Goal: Information Seeking & Learning: Learn about a topic

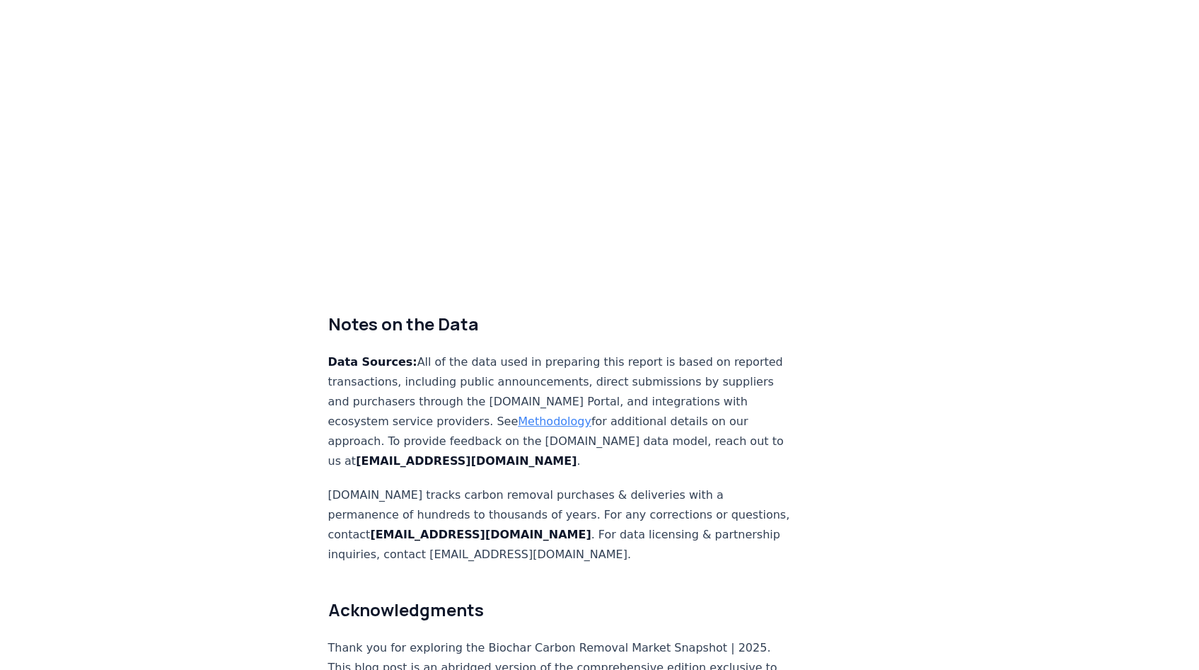
scroll to position [8930, 0]
drag, startPoint x: 662, startPoint y: 530, endPoint x: 609, endPoint y: 518, distance: 54.4
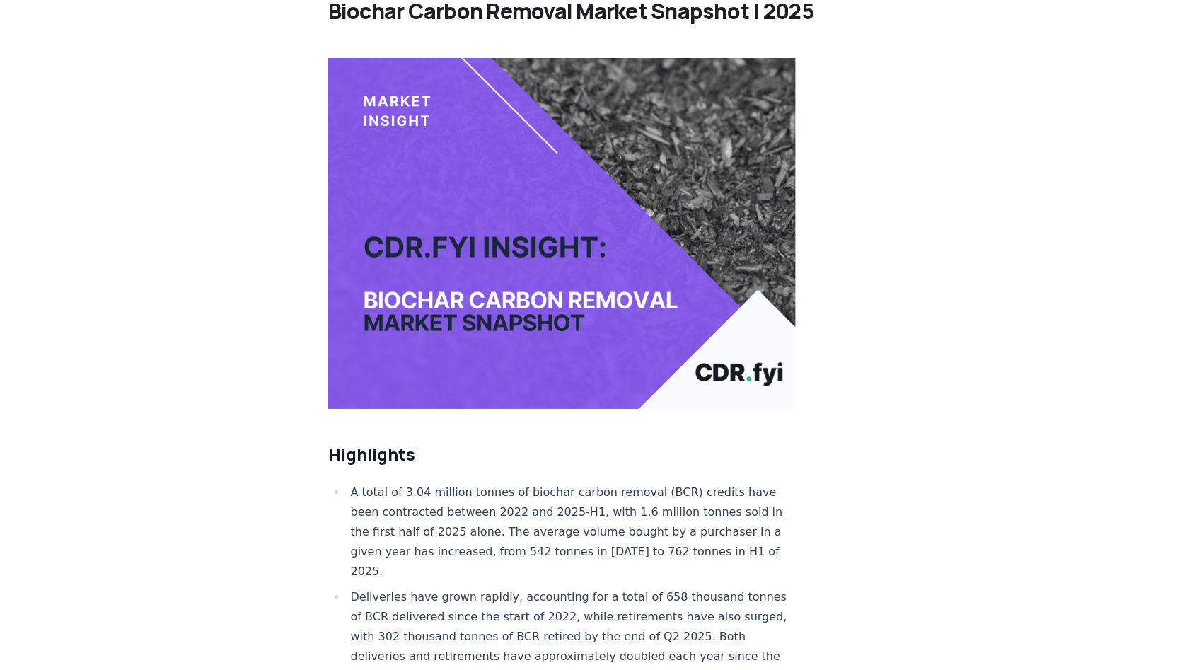
scroll to position [0, 0]
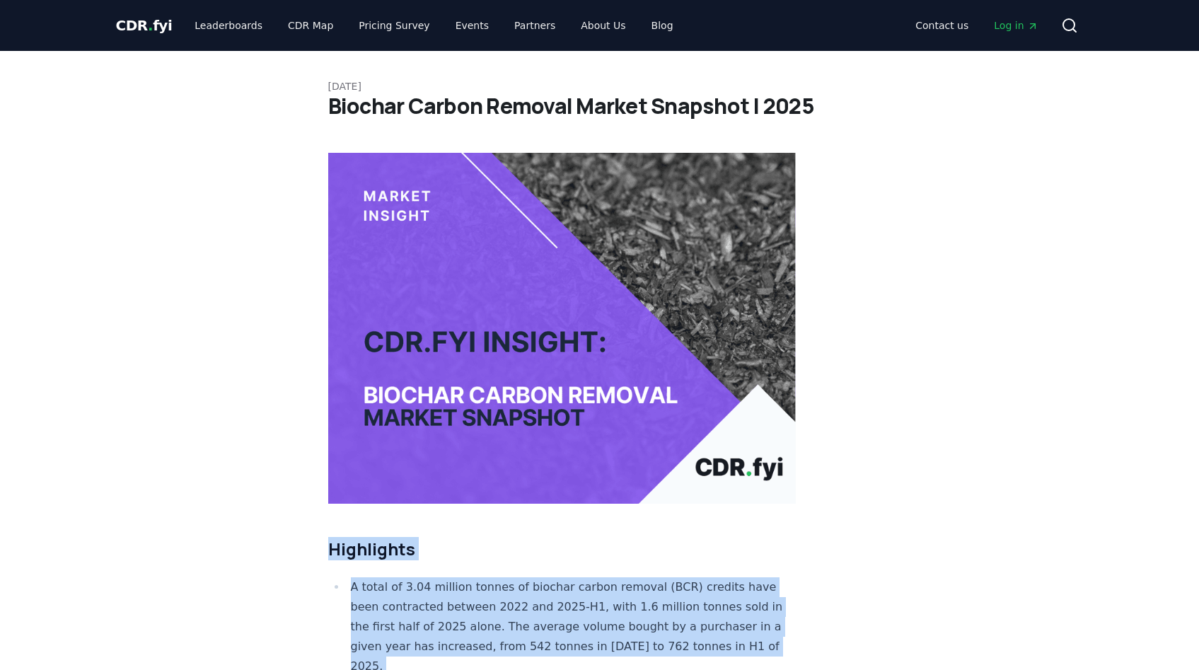
click at [328, 551] on h2 "Highlights" at bounding box center [562, 549] width 468 height 23
copy div "Highlights A total of 3.04 million tonnes of biochar carbon removal (BCR) credi…"
click at [223, 28] on link "Leaderboards" at bounding box center [228, 25] width 91 height 25
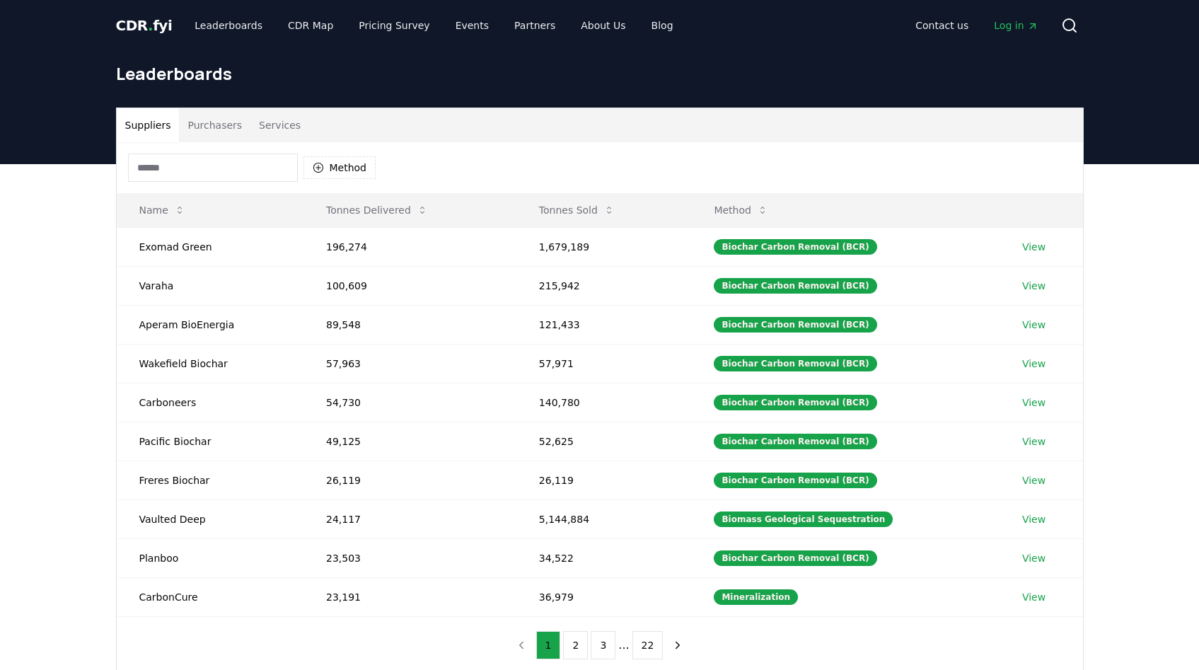
click at [204, 124] on button "Purchasers" at bounding box center [214, 125] width 71 height 34
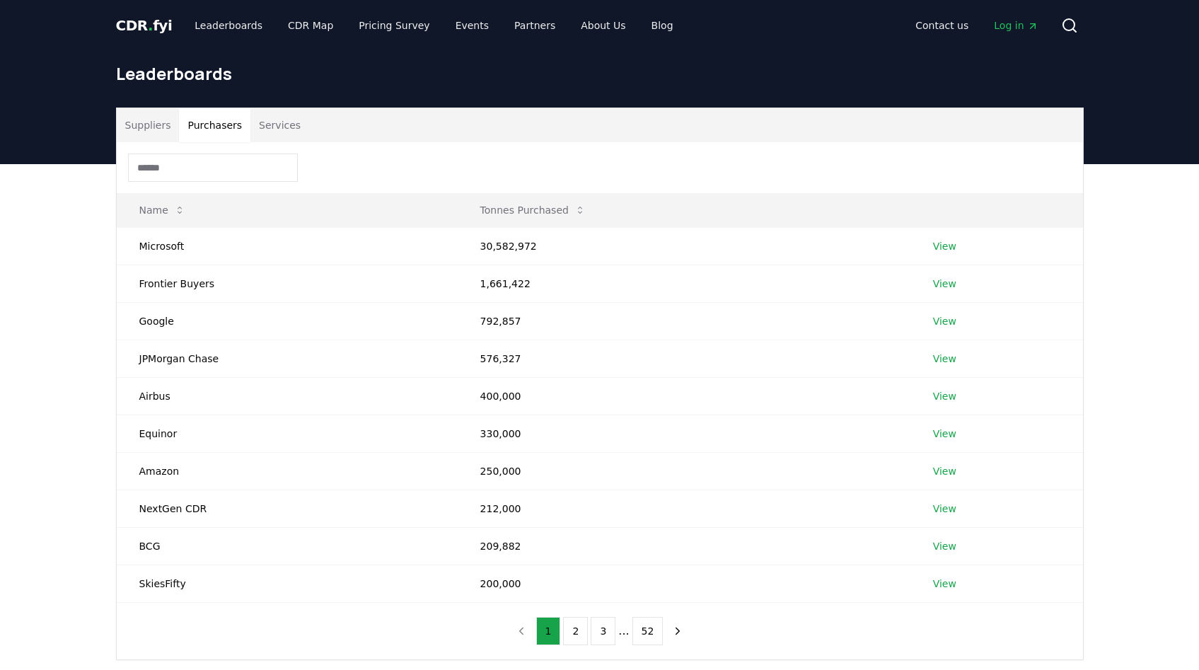
click at [260, 123] on button "Services" at bounding box center [279, 125] width 59 height 34
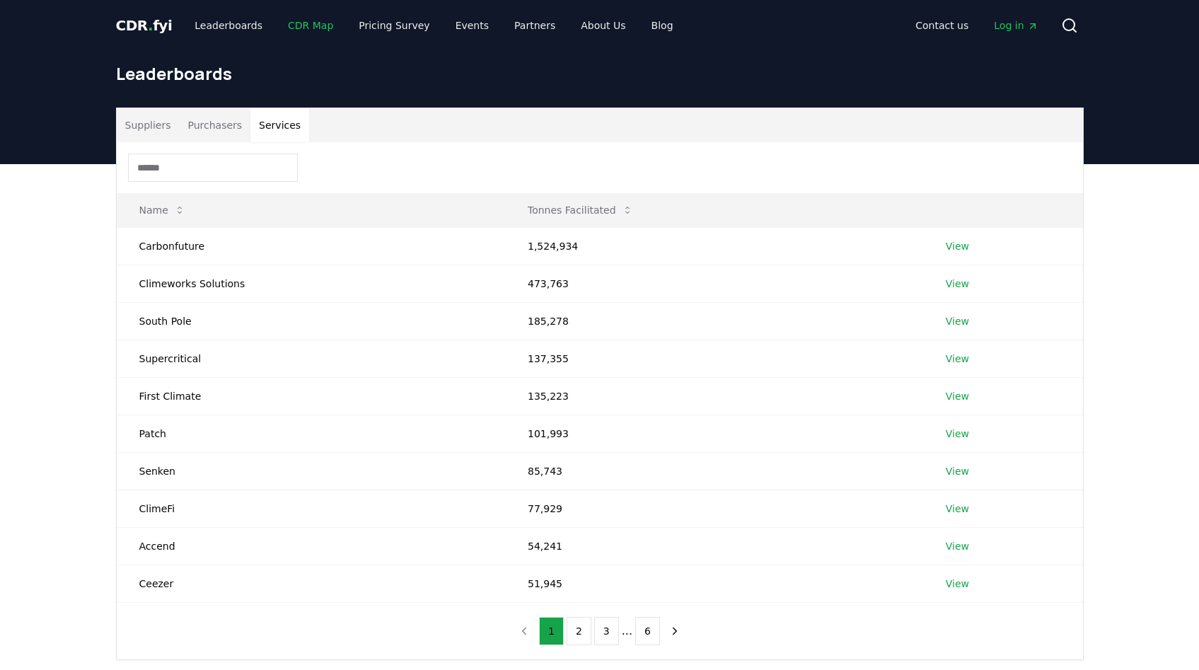
click at [320, 30] on link "CDR Map" at bounding box center [311, 25] width 68 height 25
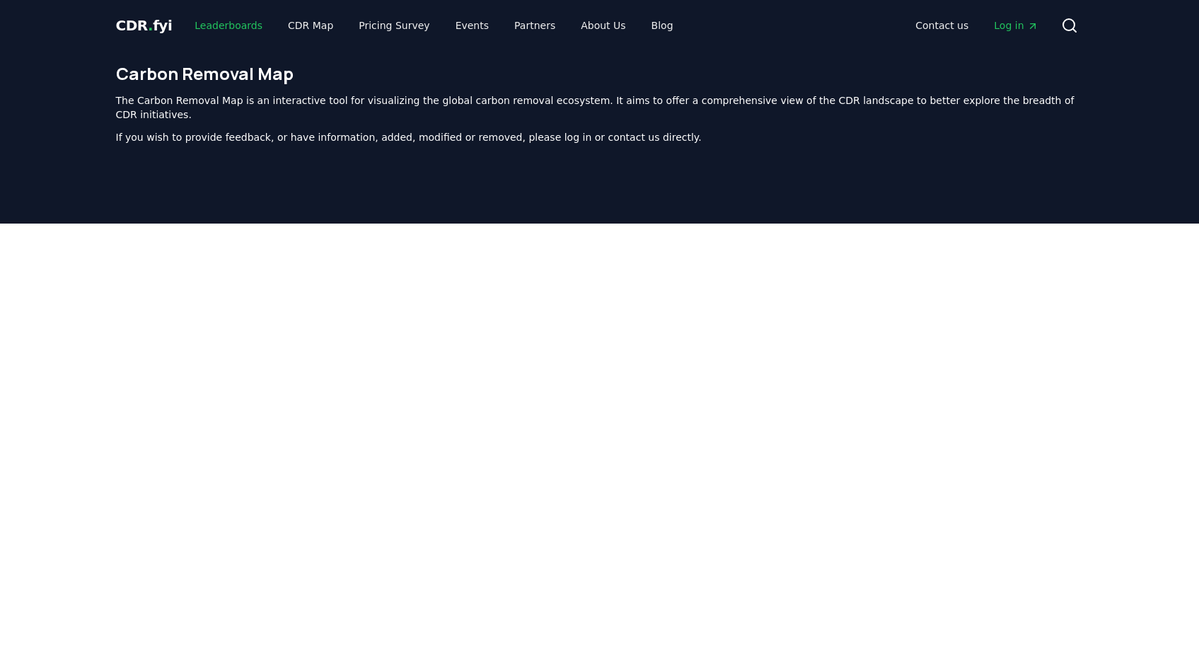
click at [233, 25] on link "Leaderboards" at bounding box center [228, 25] width 91 height 25
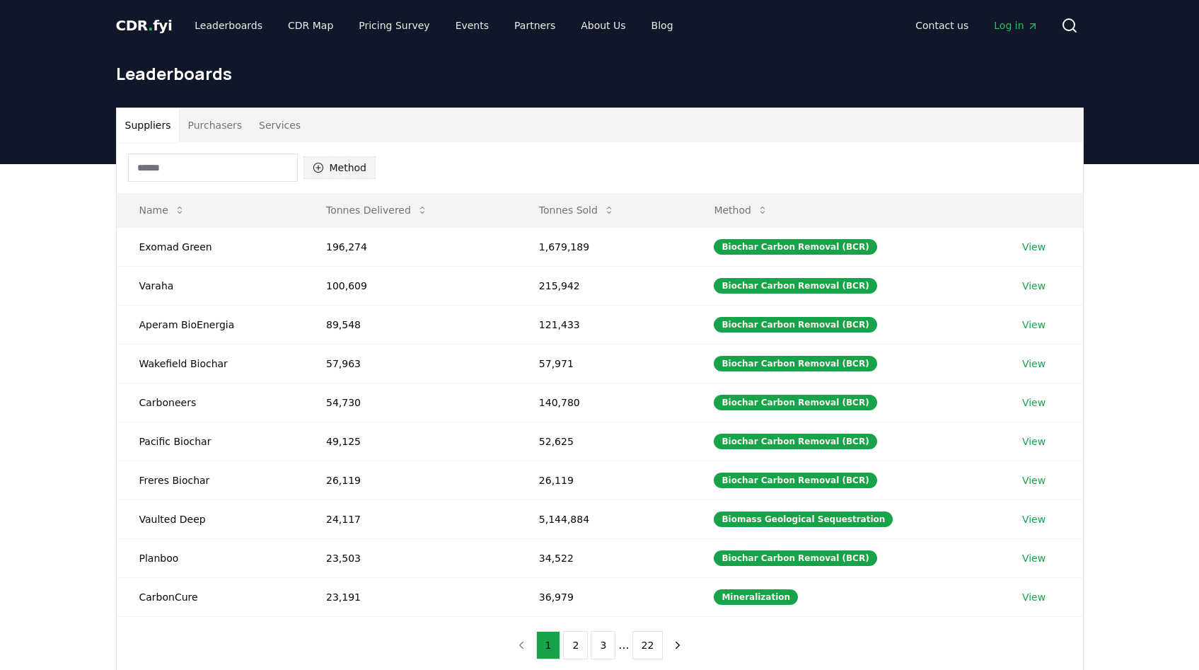
click at [341, 173] on button "Method" at bounding box center [339, 167] width 73 height 23
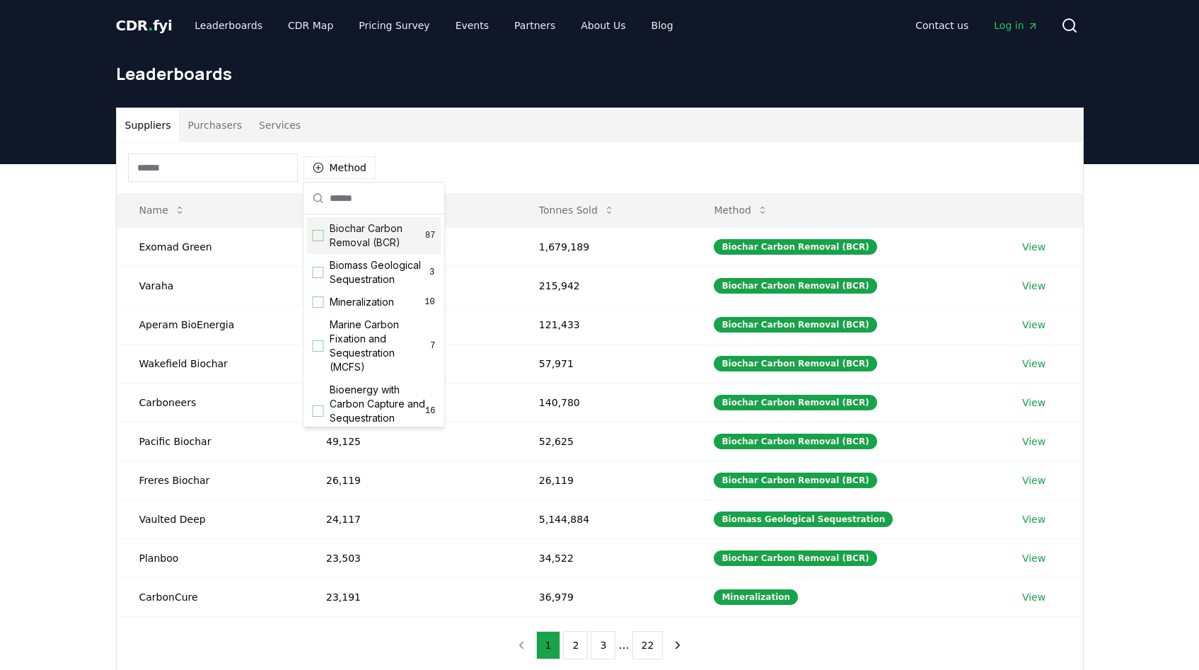
click at [363, 244] on span "Biochar Carbon Removal (BCR)" at bounding box center [378, 235] width 96 height 28
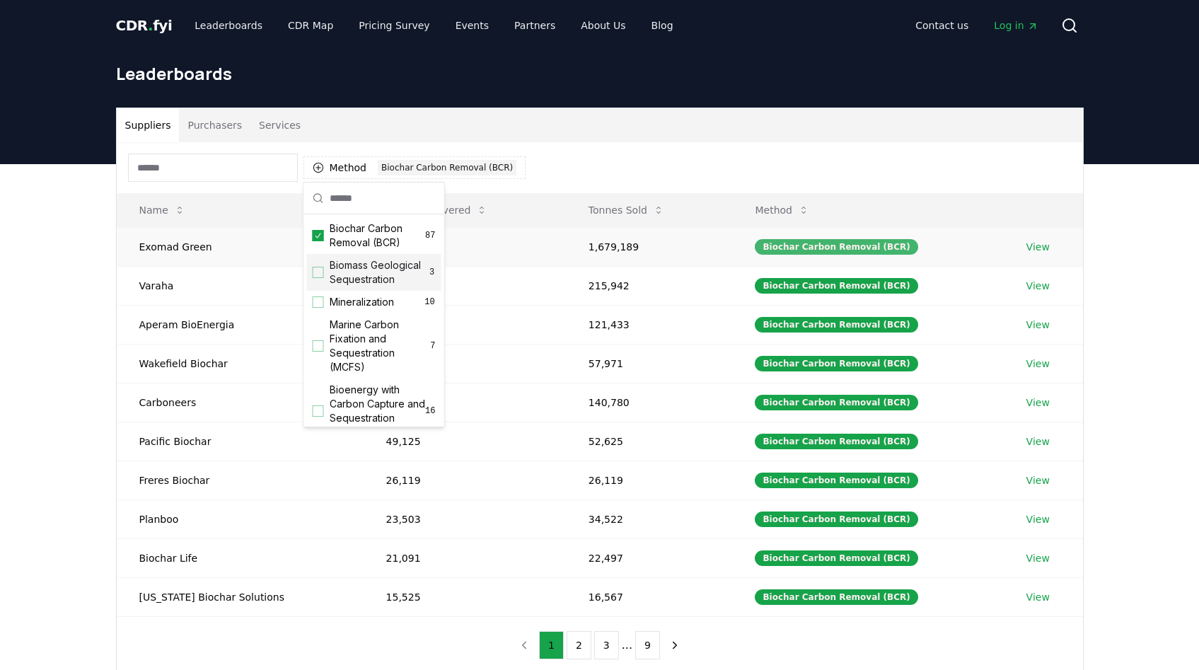
click at [815, 245] on div "Biochar Carbon Removal (BCR)" at bounding box center [836, 247] width 163 height 16
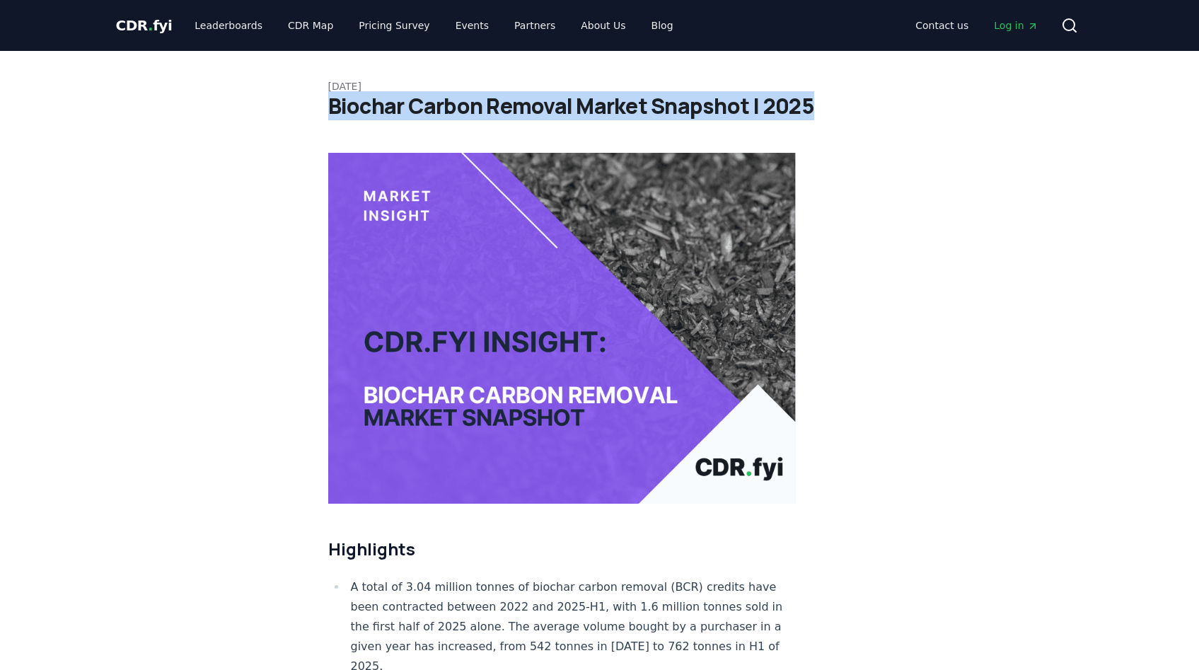
drag, startPoint x: 327, startPoint y: 105, endPoint x: 813, endPoint y: 108, distance: 485.9
click at [813, 108] on h1 "Biochar Carbon Removal Market Snapshot | 2025" at bounding box center [599, 105] width 543 height 25
copy h1 "Biochar Carbon Removal Market Snapshot | 2025"
click at [249, 32] on link "Leaderboards" at bounding box center [228, 25] width 91 height 25
